Goal: Task Accomplishment & Management: Use online tool/utility

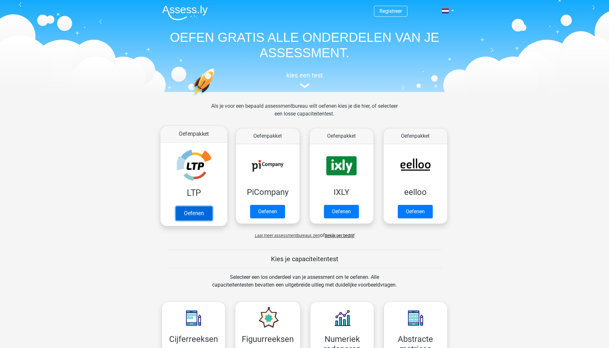
click at [201, 208] on link "Oefenen" at bounding box center [193, 213] width 37 height 14
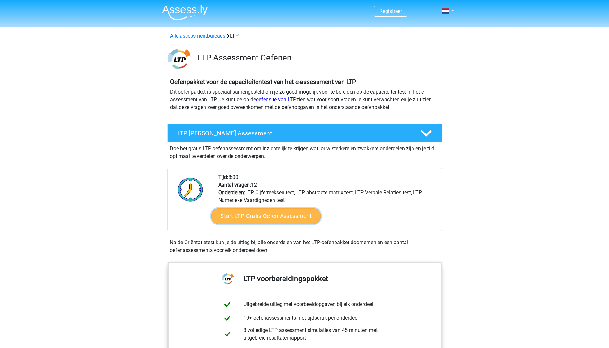
click at [283, 214] on link "Start LTP Gratis Oefen Assessment" at bounding box center [266, 215] width 110 height 15
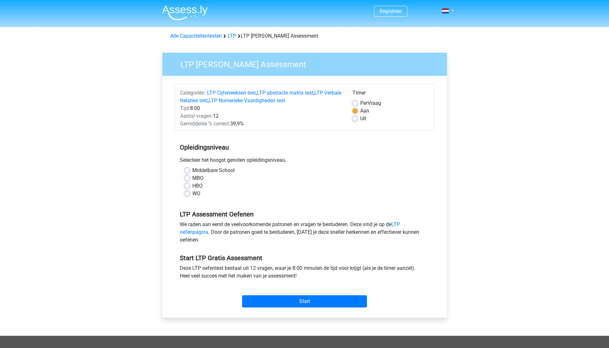
click at [207, 168] on label "Middelbare School" at bounding box center [213, 170] width 42 height 8
click at [190, 168] on input "Middelbare School" at bounding box center [187, 169] width 5 height 6
radio input "true"
click at [303, 300] on input "Start" at bounding box center [304, 301] width 125 height 12
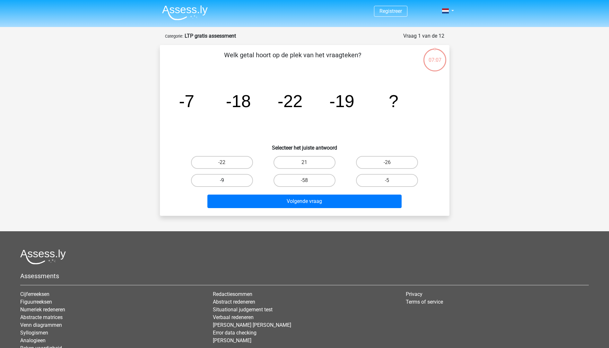
click at [246, 181] on label "-9" at bounding box center [222, 180] width 62 height 13
click at [226, 181] on input "-9" at bounding box center [224, 182] width 4 height 4
radio input "true"
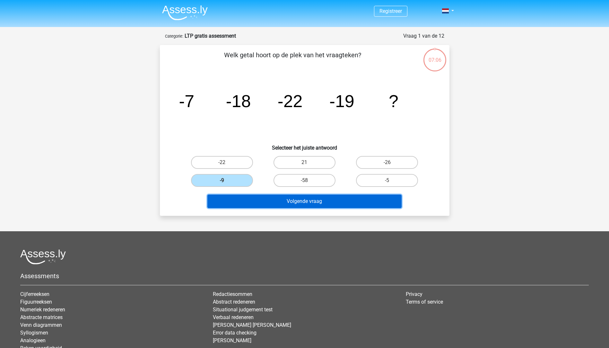
drag, startPoint x: 278, startPoint y: 201, endPoint x: 278, endPoint y: 198, distance: 3.9
click at [278, 200] on button "Volgende vraag" at bounding box center [304, 200] width 194 height 13
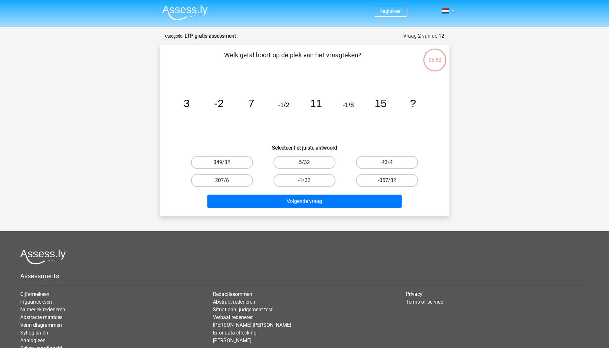
click at [325, 160] on label "5/32" at bounding box center [305, 162] width 62 height 13
click at [309, 162] on input "5/32" at bounding box center [306, 164] width 4 height 4
radio input "true"
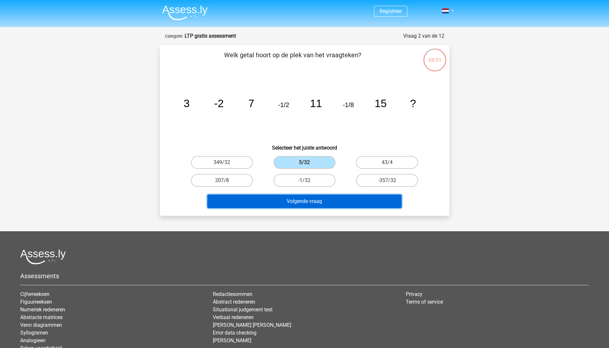
click at [345, 203] on button "Volgende vraag" at bounding box center [304, 200] width 194 height 13
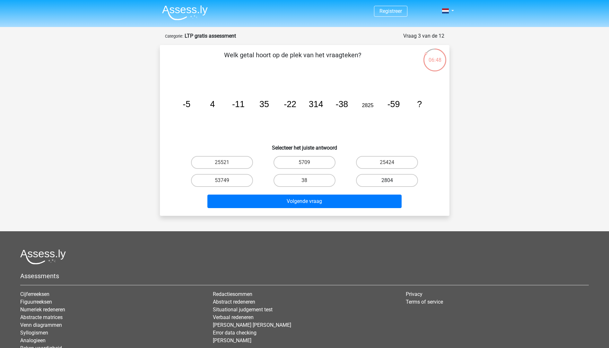
click at [377, 178] on label "2804" at bounding box center [387, 180] width 62 height 13
click at [387, 180] on input "2804" at bounding box center [389, 182] width 4 height 4
radio input "true"
click at [317, 183] on label "38" at bounding box center [305, 180] width 62 height 13
click at [309, 183] on input "38" at bounding box center [306, 182] width 4 height 4
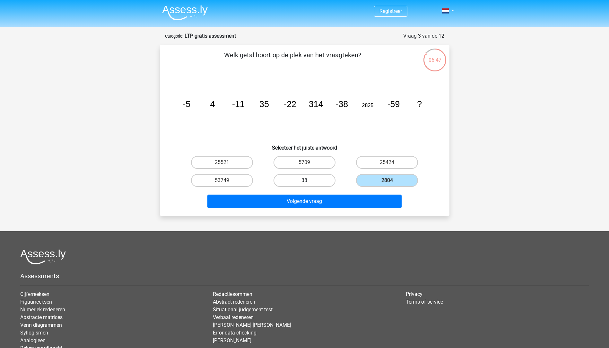
radio input "true"
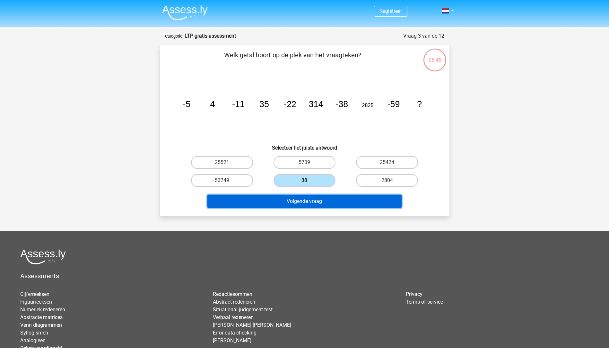
click at [321, 198] on button "Volgende vraag" at bounding box center [304, 200] width 194 height 13
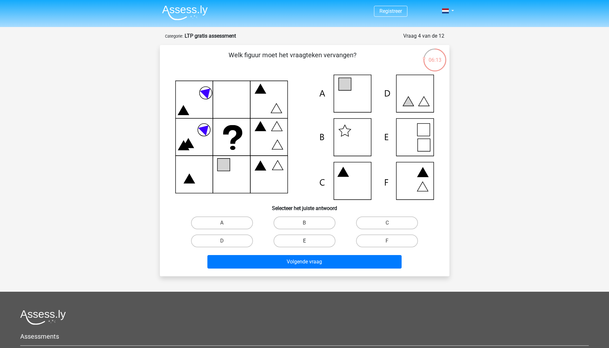
click at [316, 240] on label "E" at bounding box center [305, 240] width 62 height 13
click at [309, 241] on input "E" at bounding box center [306, 243] width 4 height 4
radio input "true"
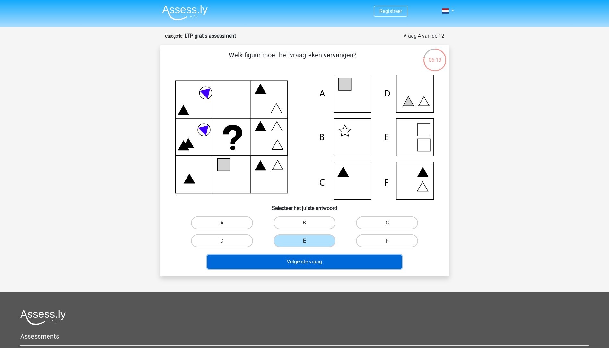
click at [317, 267] on button "Volgende vraag" at bounding box center [304, 261] width 194 height 13
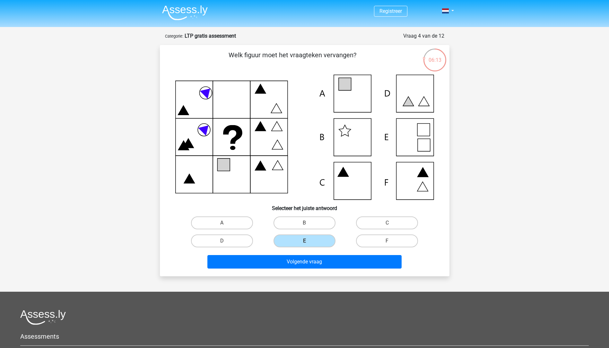
scroll to position [32, 0]
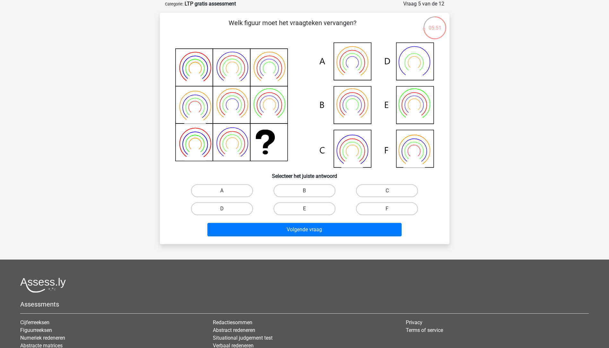
drag, startPoint x: 302, startPoint y: 209, endPoint x: 299, endPoint y: 217, distance: 8.9
click at [303, 208] on label "E" at bounding box center [305, 208] width 62 height 13
click at [304, 208] on input "E" at bounding box center [306, 210] width 4 height 4
radio input "true"
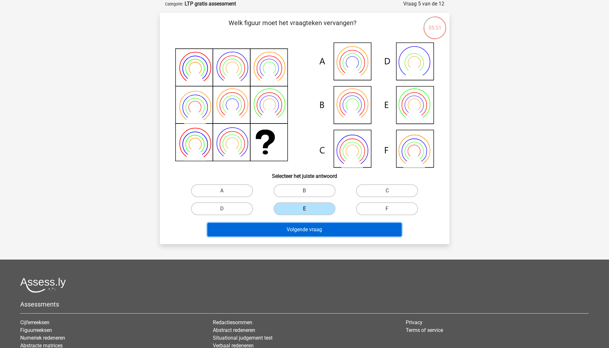
click at [302, 228] on button "Volgende vraag" at bounding box center [304, 229] width 194 height 13
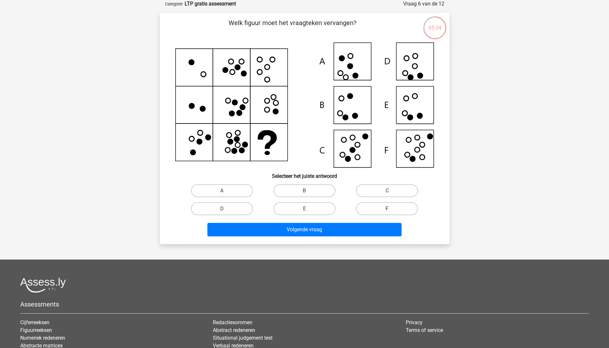
click at [368, 207] on label "F" at bounding box center [387, 208] width 62 height 13
click at [387, 208] on input "F" at bounding box center [389, 210] width 4 height 4
radio input "true"
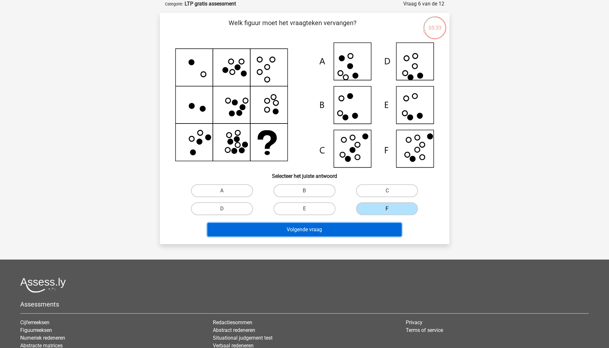
click at [359, 230] on button "Volgende vraag" at bounding box center [304, 229] width 194 height 13
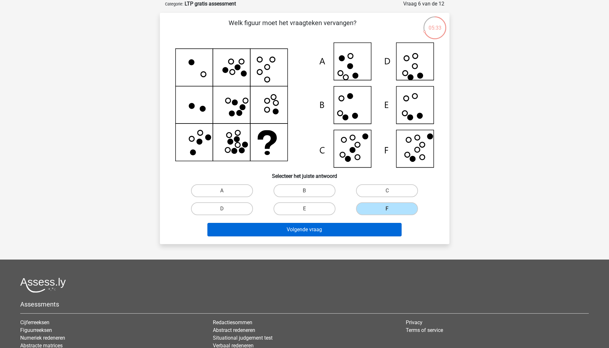
scroll to position [6, 0]
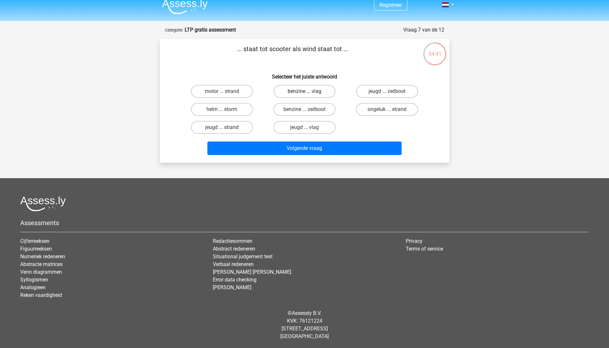
click at [316, 94] on label "benzine ... vlag" at bounding box center [305, 91] width 62 height 13
click at [309, 94] on input "benzine ... vlag" at bounding box center [306, 93] width 4 height 4
radio input "true"
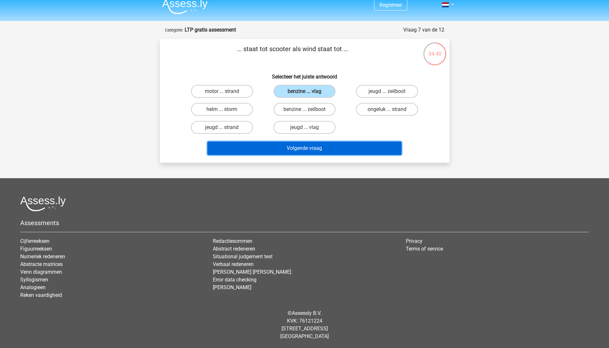
click at [313, 150] on button "Volgende vraag" at bounding box center [304, 147] width 194 height 13
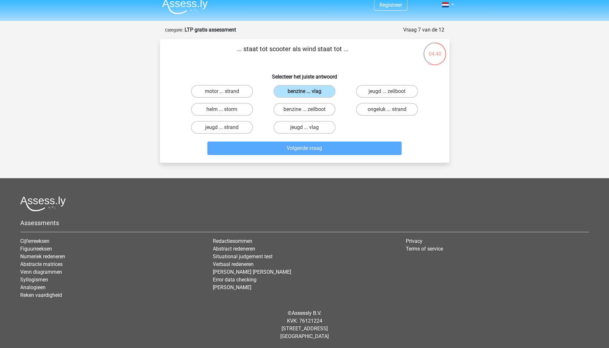
scroll to position [14, 0]
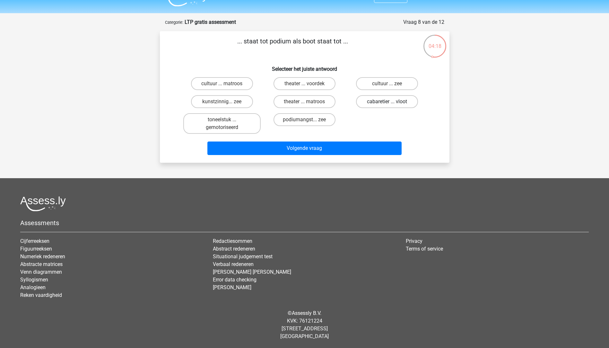
click at [370, 100] on label "cabaretier ... vloot" at bounding box center [387, 101] width 62 height 13
click at [387, 101] on input "cabaretier ... vloot" at bounding box center [389, 103] width 4 height 4
radio input "true"
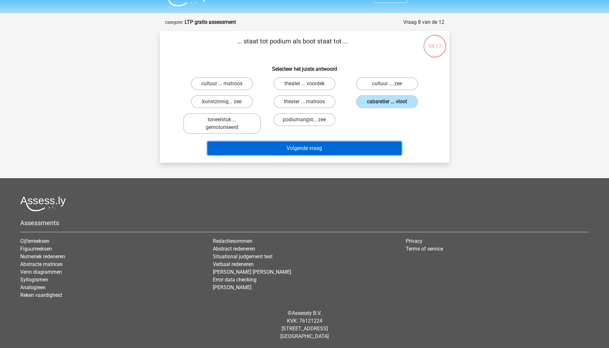
click at [370, 143] on button "Volgende vraag" at bounding box center [304, 147] width 194 height 13
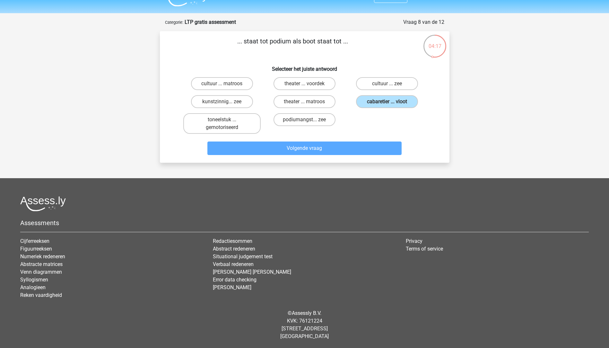
scroll to position [6, 0]
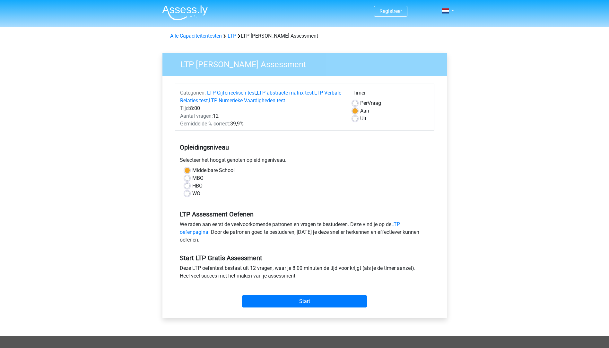
click at [362, 118] on label "Uit" at bounding box center [363, 119] width 6 height 8
click at [358, 118] on input "Uit" at bounding box center [355, 118] width 5 height 6
radio input "true"
click at [306, 300] on input "Start" at bounding box center [304, 301] width 125 height 12
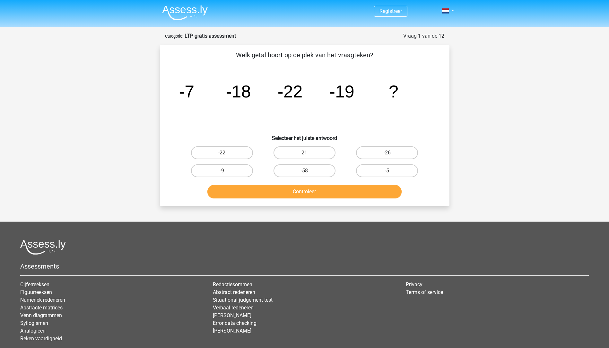
click at [374, 158] on label "-26" at bounding box center [387, 152] width 62 height 13
click at [387, 157] on input "-26" at bounding box center [389, 155] width 4 height 4
radio input "true"
click at [368, 188] on button "Controleer" at bounding box center [304, 191] width 194 height 13
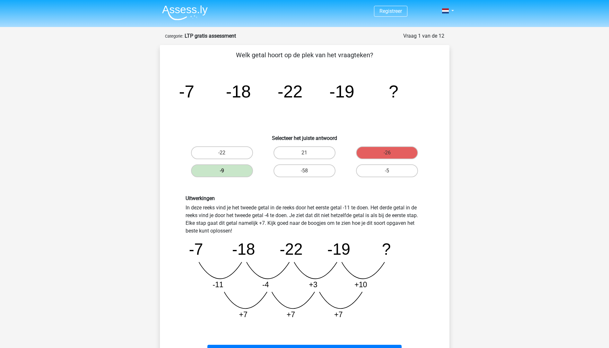
scroll to position [64, 0]
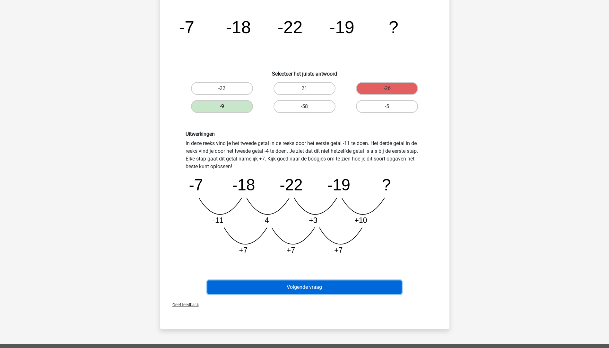
click at [323, 293] on button "Volgende vraag" at bounding box center [304, 286] width 194 height 13
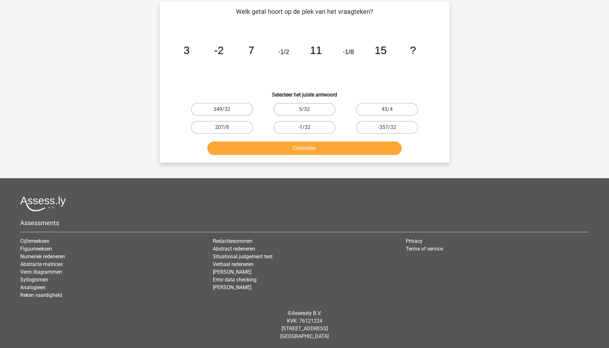
scroll to position [32, 0]
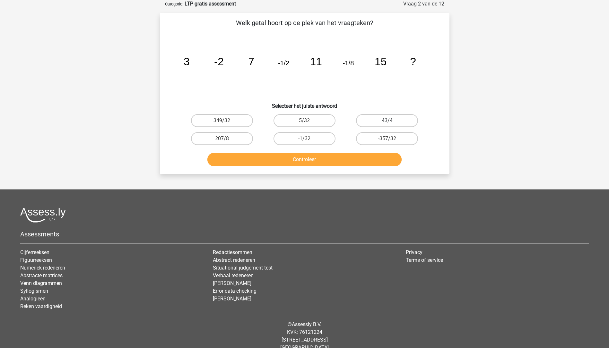
click at [376, 125] on label "43/4" at bounding box center [387, 120] width 62 height 13
click at [387, 125] on input "43/4" at bounding box center [389, 122] width 4 height 4
radio input "true"
drag, startPoint x: 366, startPoint y: 155, endPoint x: 368, endPoint y: 151, distance: 4.2
click at [367, 153] on button "Controleer" at bounding box center [304, 159] width 194 height 13
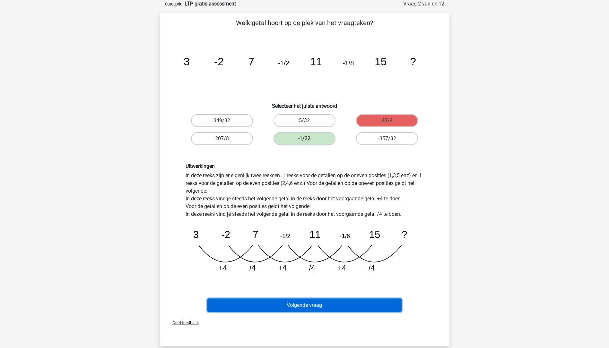
click at [313, 308] on button "Volgende vraag" at bounding box center [304, 304] width 194 height 13
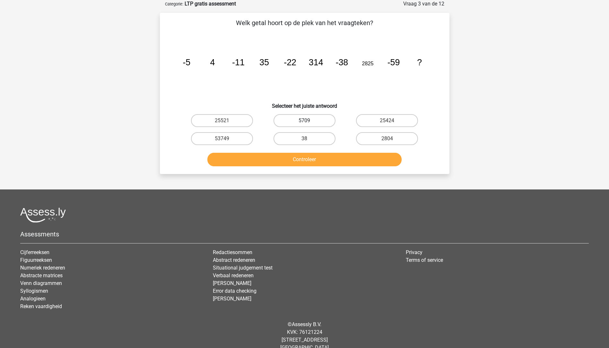
click at [323, 122] on label "5709" at bounding box center [305, 120] width 62 height 13
click at [309, 122] on input "5709" at bounding box center [306, 122] width 4 height 4
radio input "true"
click at [318, 157] on button "Controleer" at bounding box center [304, 159] width 194 height 13
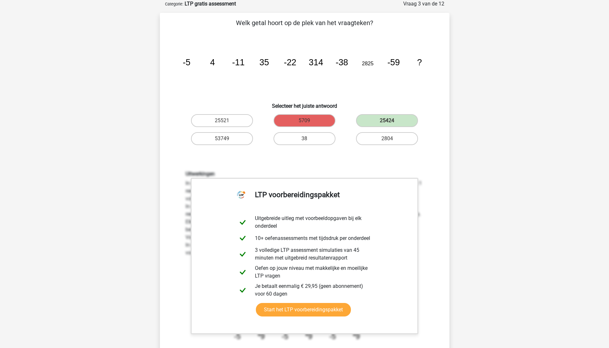
click at [362, 156] on div "Uitwerkingen In deze reeks zijn er eigenlijk twee reeksen. 1 reeks voor de geta…" at bounding box center [304, 258] width 269 height 206
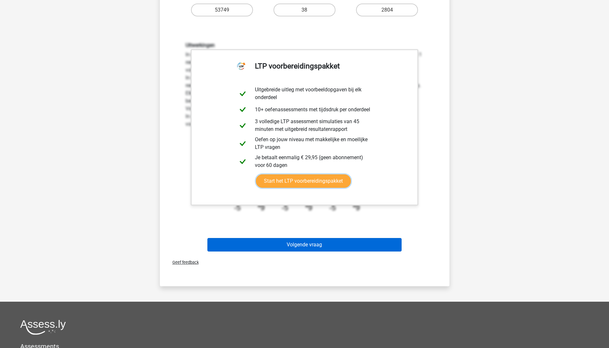
scroll to position [193, 0]
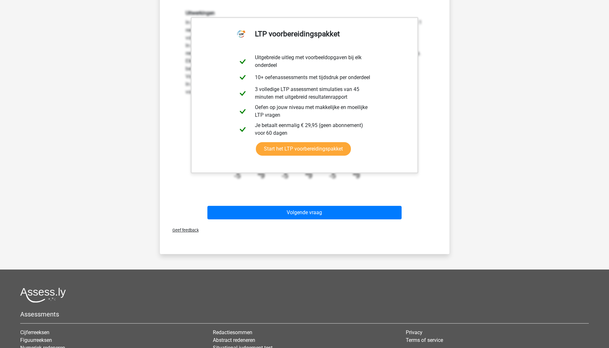
click at [325, 186] on div "Uitwerkingen In deze reeks zijn er eigenlijk twee reeksen. 1 reeks voor de geta…" at bounding box center [304, 98] width 269 height 206
click at [319, 201] on div "Volgende vraag" at bounding box center [304, 210] width 269 height 21
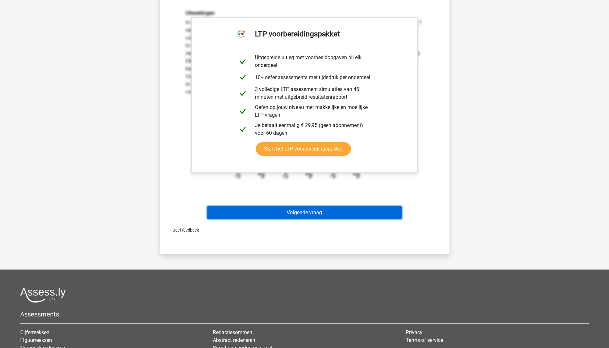
click at [321, 210] on button "Volgende vraag" at bounding box center [304, 212] width 194 height 13
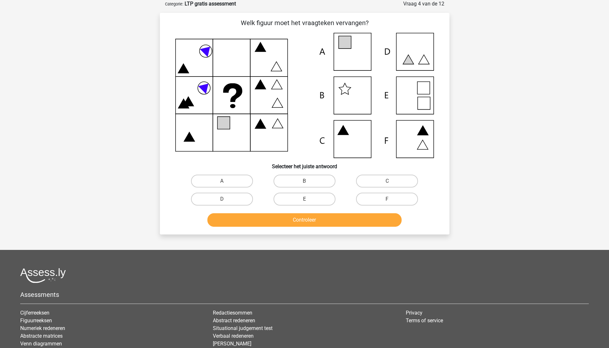
scroll to position [0, 0]
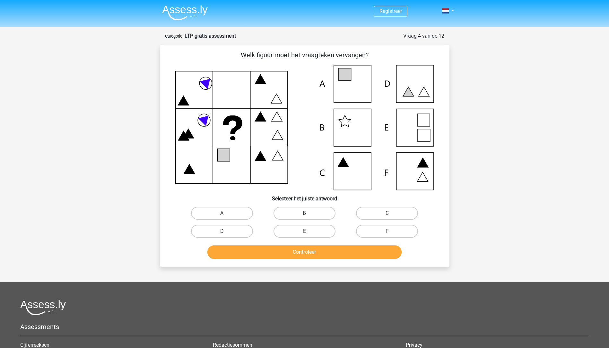
click at [312, 210] on label "B" at bounding box center [305, 213] width 62 height 13
click at [309, 213] on input "B" at bounding box center [306, 215] width 4 height 4
radio input "true"
click at [310, 245] on button "Controleer" at bounding box center [304, 251] width 194 height 13
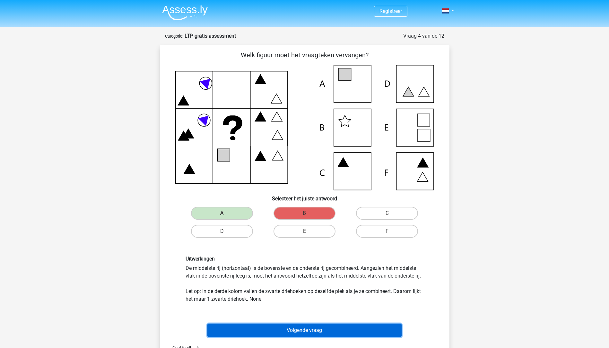
click at [326, 329] on button "Volgende vraag" at bounding box center [304, 329] width 194 height 13
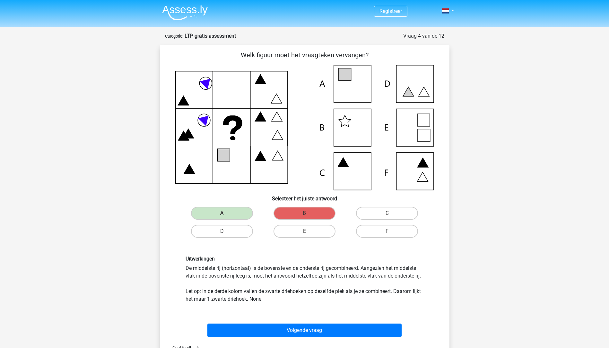
scroll to position [32, 0]
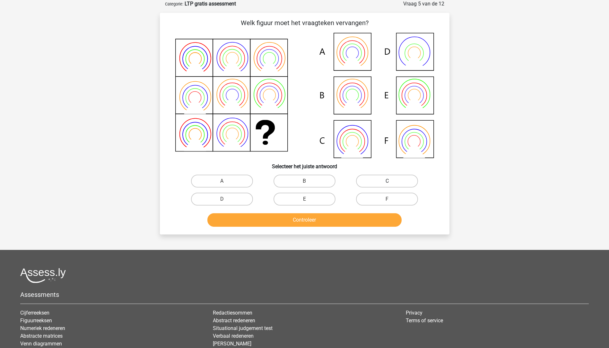
click at [365, 177] on label "C" at bounding box center [387, 180] width 62 height 13
click at [387, 181] on input "C" at bounding box center [389, 183] width 4 height 4
radio input "true"
click at [367, 215] on button "Controleer" at bounding box center [304, 219] width 194 height 13
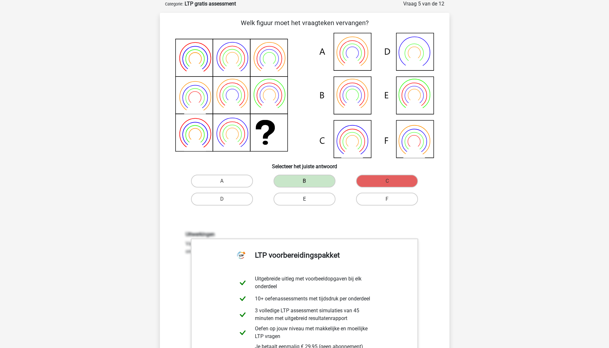
scroll to position [193, 0]
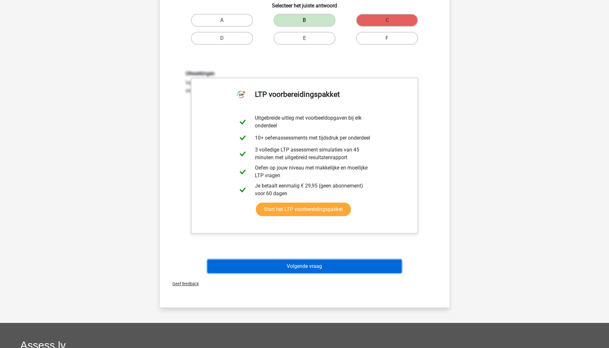
click at [316, 260] on button "Volgende vraag" at bounding box center [304, 265] width 194 height 13
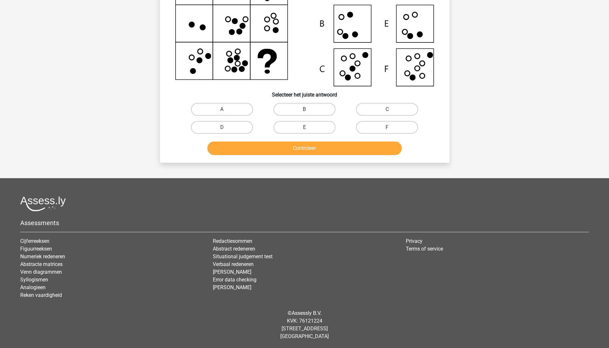
scroll to position [32, 0]
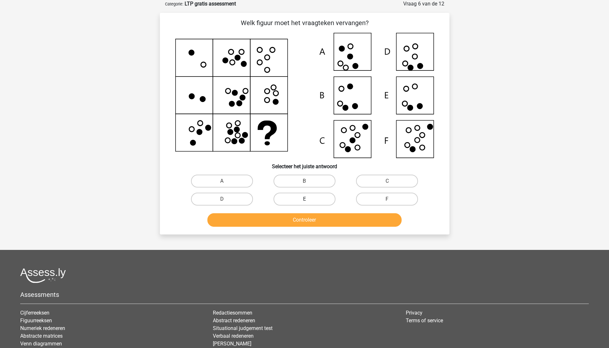
click at [326, 198] on label "E" at bounding box center [305, 198] width 62 height 13
click at [309, 199] on input "E" at bounding box center [306, 201] width 4 height 4
radio input "true"
drag, startPoint x: 334, startPoint y: 228, endPoint x: 334, endPoint y: 224, distance: 4.2
click at [334, 225] on div "Controleer" at bounding box center [305, 221] width 248 height 16
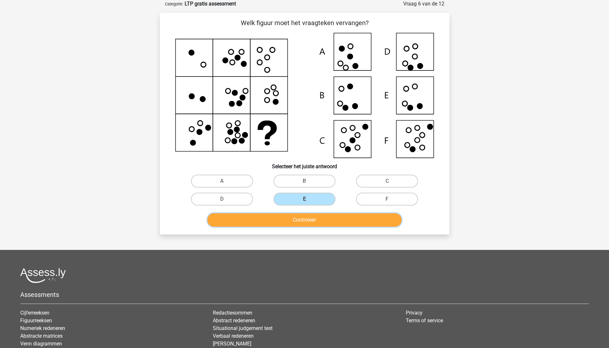
click at [335, 222] on button "Controleer" at bounding box center [304, 219] width 194 height 13
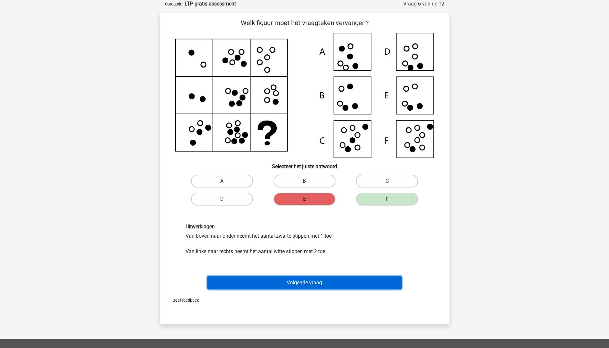
drag, startPoint x: 384, startPoint y: 280, endPoint x: 385, endPoint y: 274, distance: 6.2
click at [385, 278] on button "Volgende vraag" at bounding box center [304, 282] width 194 height 13
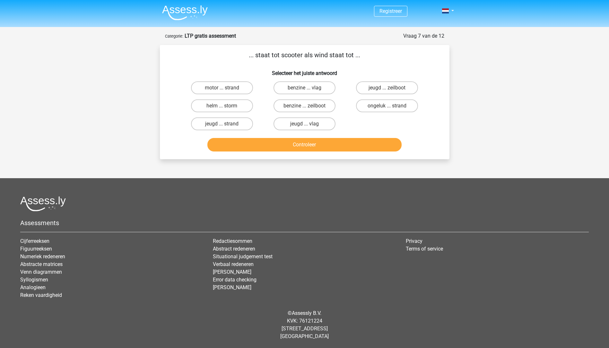
scroll to position [0, 0]
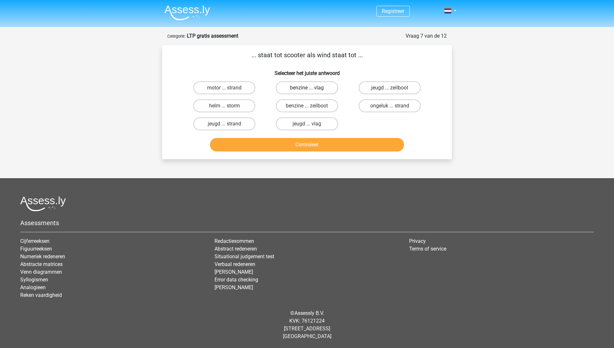
click at [306, 84] on label "benzine ... vlag" at bounding box center [307, 87] width 62 height 13
click at [307, 88] on input "benzine ... vlag" at bounding box center [309, 90] width 4 height 4
radio input "true"
click at [310, 143] on button "Controleer" at bounding box center [307, 144] width 194 height 13
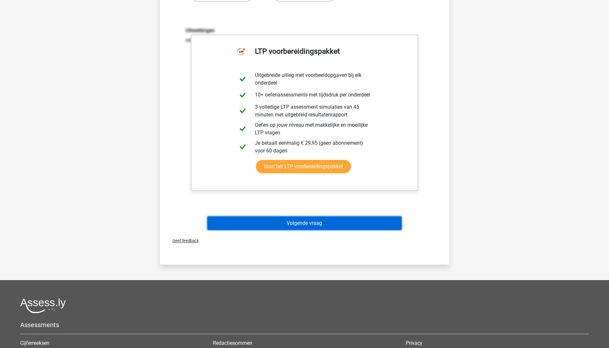
click at [336, 222] on button "Volgende vraag" at bounding box center [304, 222] width 194 height 13
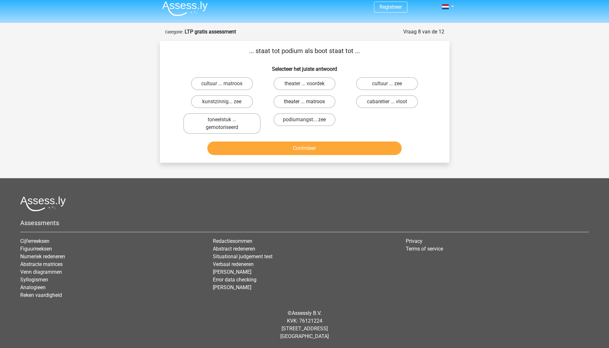
click at [326, 99] on label "theater ... matroos" at bounding box center [305, 101] width 62 height 13
click at [309, 101] on input "theater ... matroos" at bounding box center [306, 103] width 4 height 4
radio input "true"
click at [384, 100] on label "cabaretier ... vloot" at bounding box center [387, 101] width 62 height 13
click at [387, 101] on input "cabaretier ... vloot" at bounding box center [389, 103] width 4 height 4
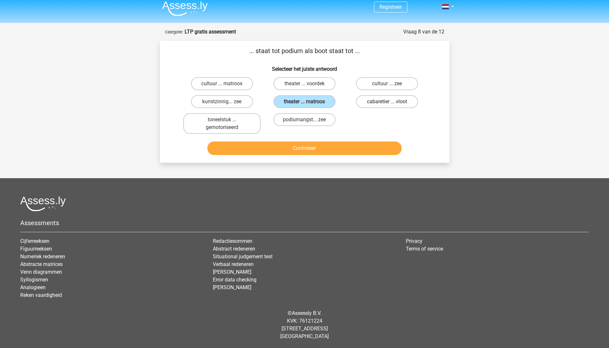
radio input "true"
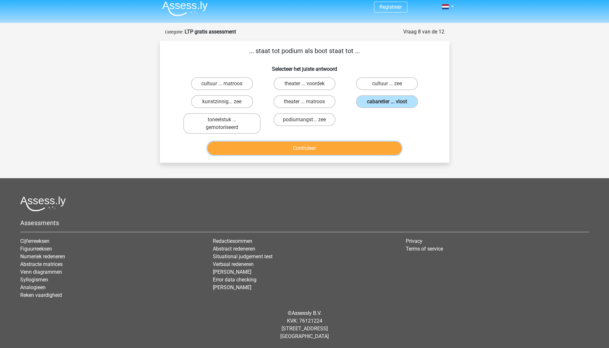
click at [379, 142] on button "Controleer" at bounding box center [304, 147] width 194 height 13
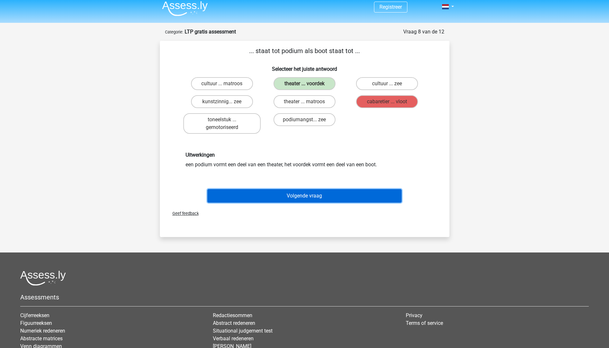
click at [343, 200] on button "Volgende vraag" at bounding box center [304, 195] width 194 height 13
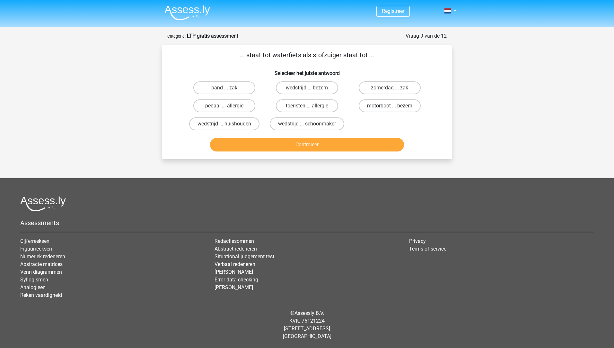
click at [376, 106] on label "motorboot ... bezem" at bounding box center [390, 105] width 62 height 13
click at [390, 106] on input "motorboot ... bezem" at bounding box center [392, 108] width 4 height 4
radio input "true"
click at [368, 148] on button "Controleer" at bounding box center [307, 144] width 194 height 13
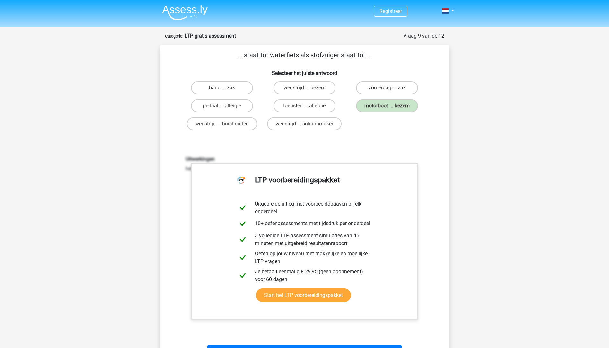
scroll to position [161, 0]
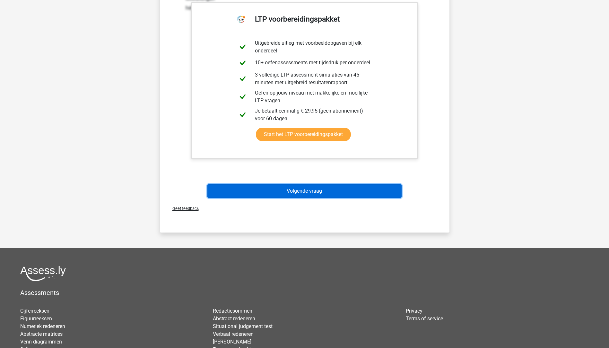
click at [339, 191] on button "Volgende vraag" at bounding box center [304, 190] width 194 height 13
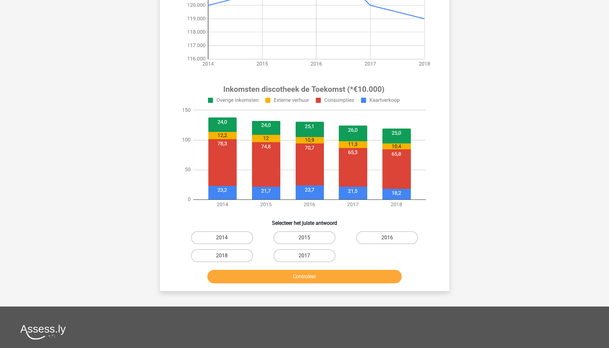
scroll to position [32, 0]
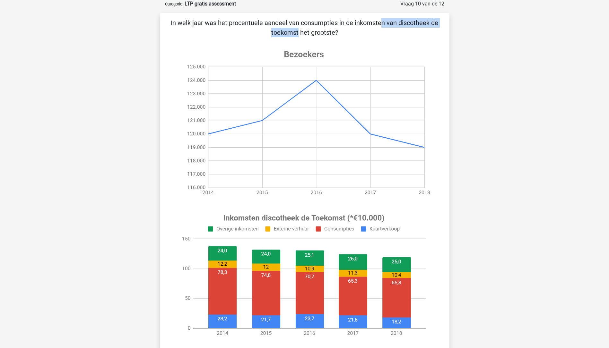
drag, startPoint x: 244, startPoint y: 19, endPoint x: 335, endPoint y: 21, distance: 90.3
click at [335, 21] on p "In welk jaar was het procentuele aandeel van consumpties in de inkomsten van di…" at bounding box center [304, 27] width 269 height 19
click at [337, 21] on p "In welk jaar was het procentuele aandeel van consumpties in de inkomsten van di…" at bounding box center [304, 27] width 269 height 19
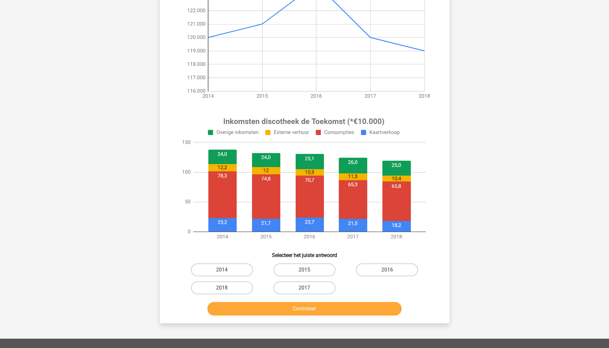
scroll to position [0, 0]
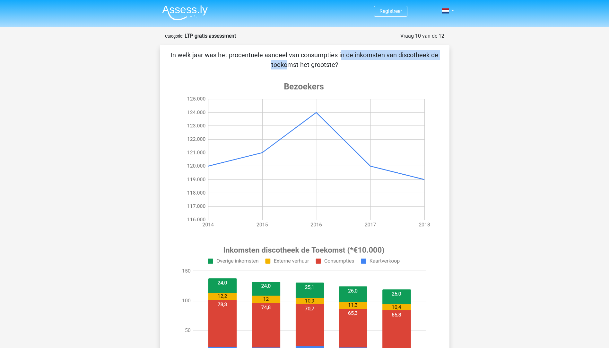
drag, startPoint x: 204, startPoint y: 57, endPoint x: 320, endPoint y: 58, distance: 116.3
click at [320, 58] on p "In welk jaar was het procentuele aandeel van consumpties in de inkomsten van di…" at bounding box center [304, 59] width 269 height 19
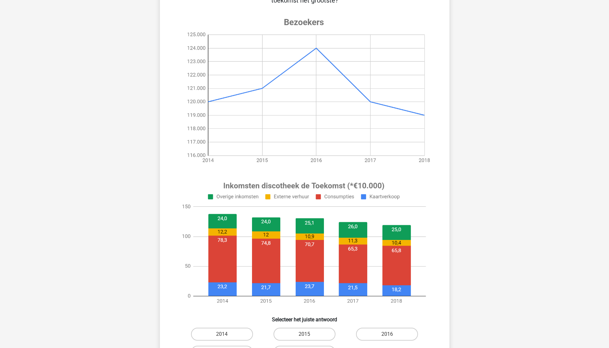
scroll to position [128, 0]
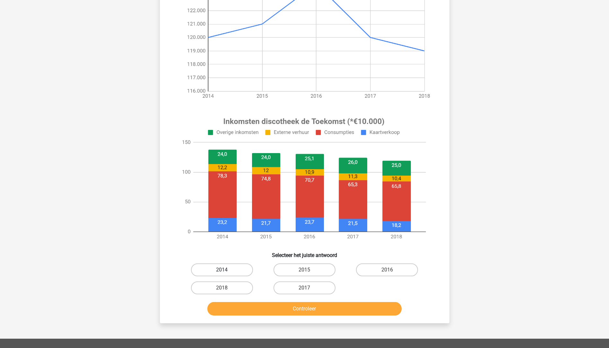
click at [234, 272] on label "2014" at bounding box center [222, 269] width 62 height 13
click at [226, 272] on input "2014" at bounding box center [224, 271] width 4 height 4
radio input "true"
click at [245, 300] on div "Controleer" at bounding box center [304, 306] width 269 height 21
click at [249, 307] on button "Controleer" at bounding box center [304, 308] width 194 height 13
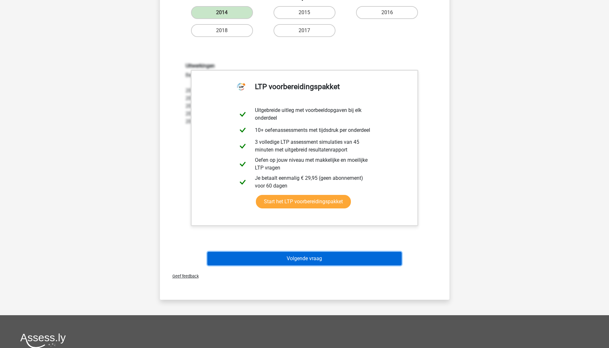
click at [304, 260] on button "Volgende vraag" at bounding box center [304, 257] width 194 height 13
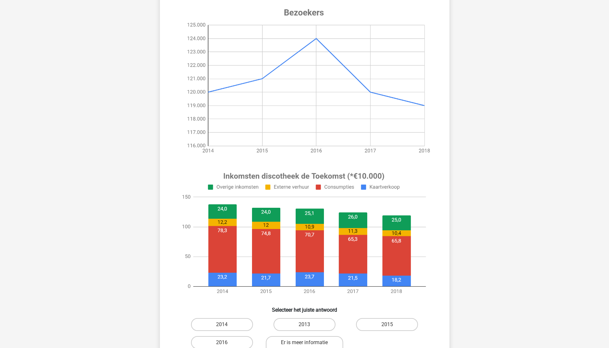
scroll to position [96, 0]
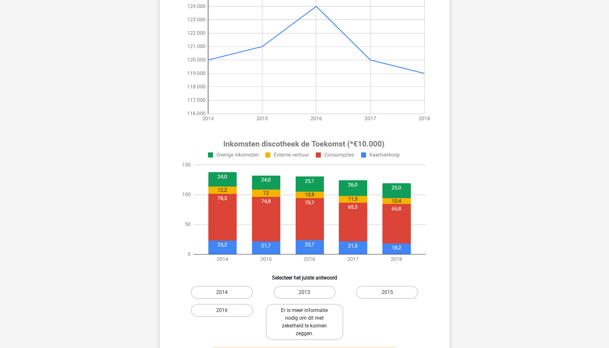
click at [305, 332] on label "Er is meer informatie nodig om dit met zekerheid te kunnen zeggen." at bounding box center [304, 322] width 77 height 36
click at [305, 314] on input "Er is meer informatie nodig om dit met zekerheid te kunnen zeggen." at bounding box center [306, 312] width 4 height 4
radio input "true"
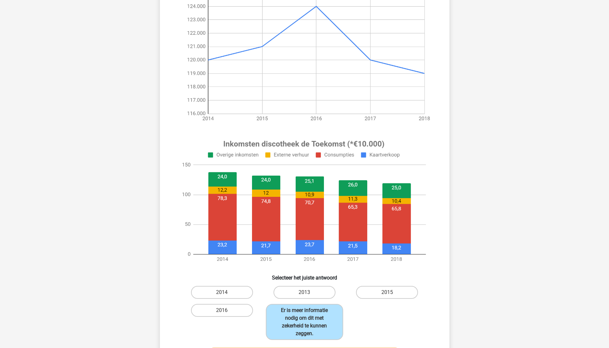
scroll to position [161, 0]
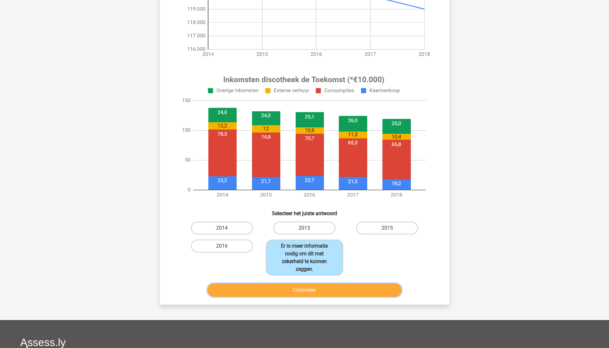
click at [359, 294] on button "Controleer" at bounding box center [304, 289] width 194 height 13
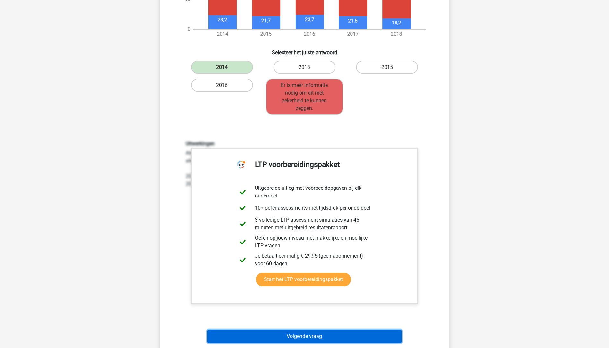
click at [316, 339] on button "Volgende vraag" at bounding box center [304, 335] width 194 height 13
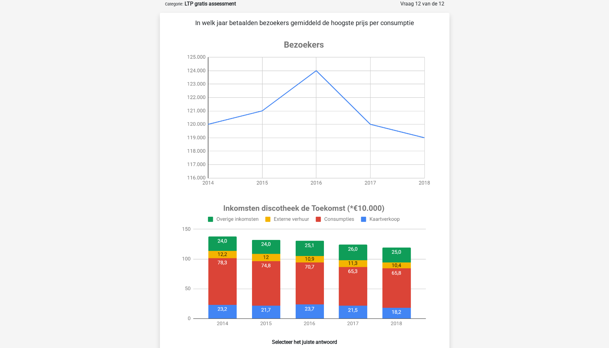
scroll to position [128, 0]
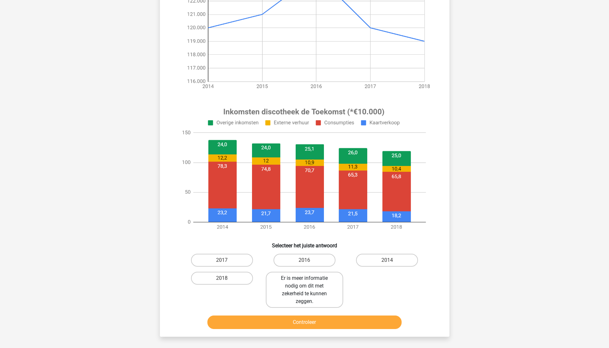
click at [331, 279] on label "Er is meer informatie nodig om dit met zekerheid te kunnen zeggen." at bounding box center [304, 289] width 77 height 36
click at [309, 279] on input "Er is meer informatie nodig om dit met zekerheid te kunnen zeggen." at bounding box center [306, 280] width 4 height 4
radio input "true"
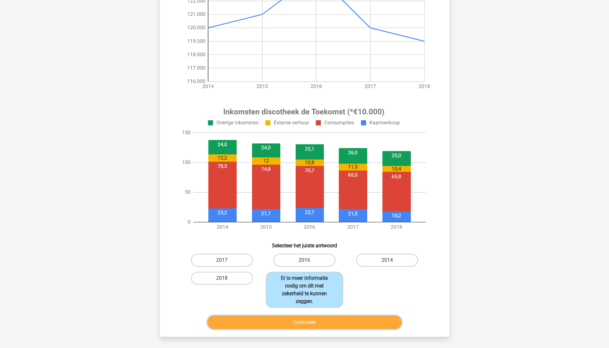
drag, startPoint x: 331, startPoint y: 279, endPoint x: 323, endPoint y: 319, distance: 40.1
click at [323, 319] on button "Controleer" at bounding box center [304, 321] width 194 height 13
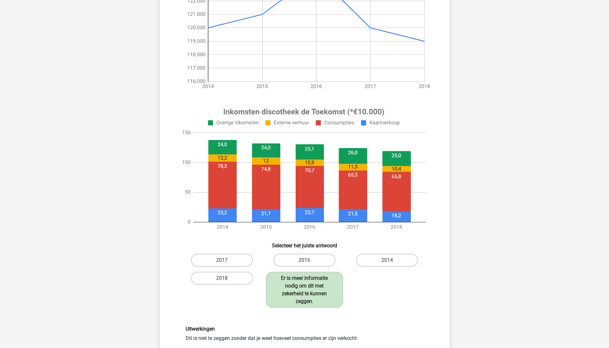
scroll to position [257, 0]
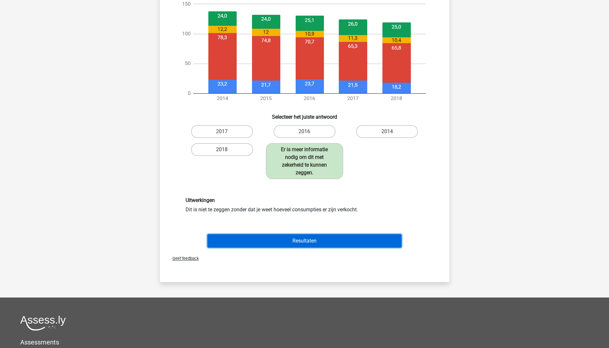
click at [338, 238] on button "Resultaten" at bounding box center [304, 240] width 194 height 13
